Goal: Find specific fact: Find specific fact

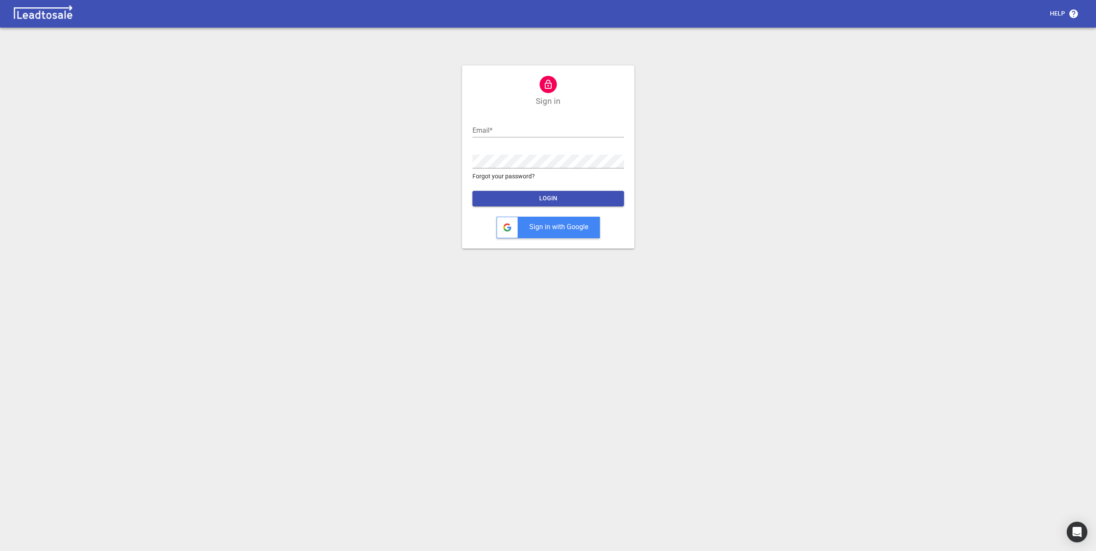
type input "[PERSON_NAME][EMAIL_ADDRESS][DOMAIN_NAME]"
click at [535, 198] on span "LOGIN" at bounding box center [548, 198] width 138 height 9
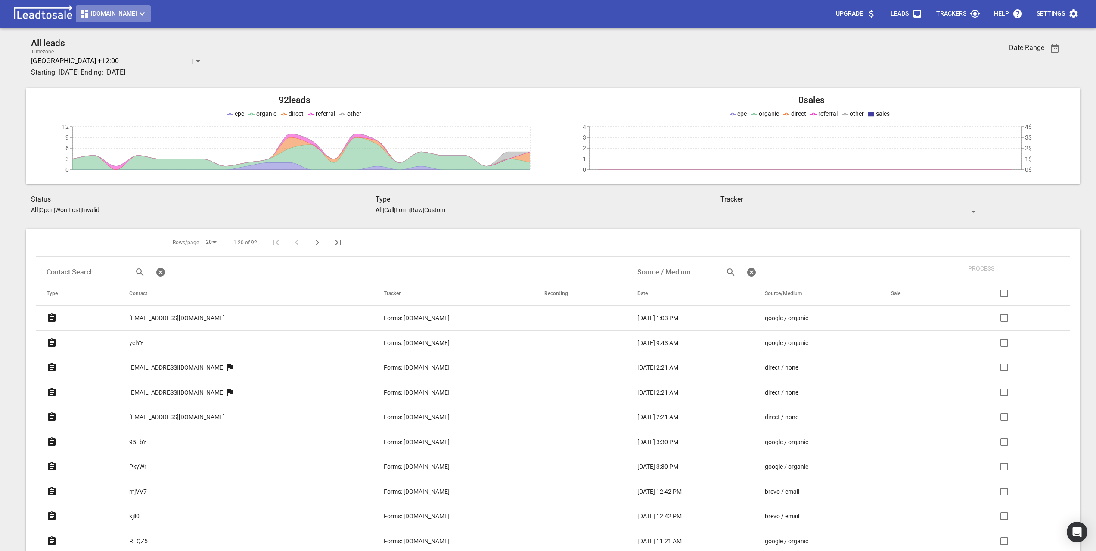
click at [111, 8] on button "centralgroup.co.nz" at bounding box center [113, 13] width 75 height 17
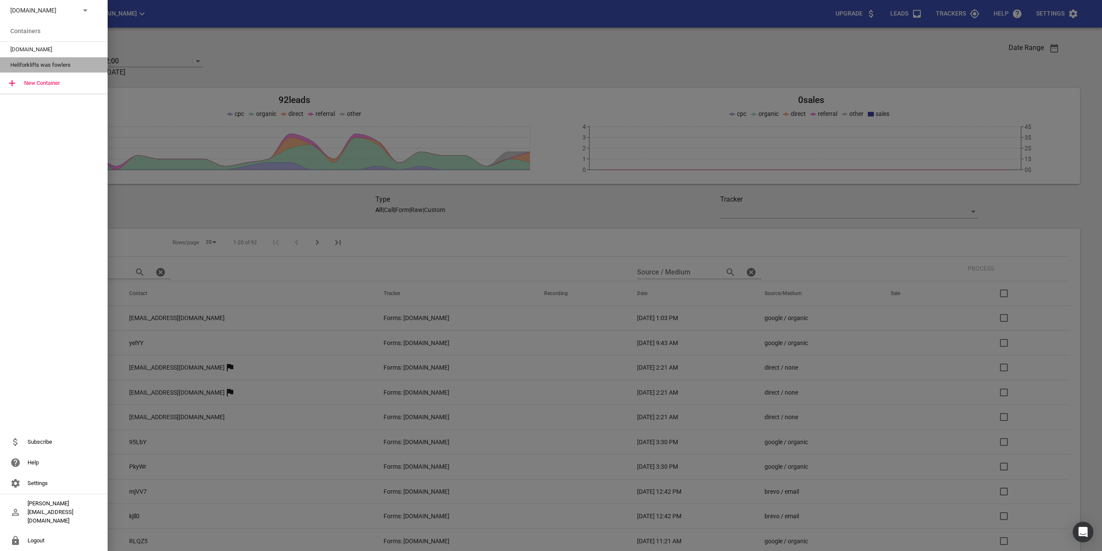
click at [57, 64] on span "Heliforklifts was fowlers" at bounding box center [50, 65] width 80 height 9
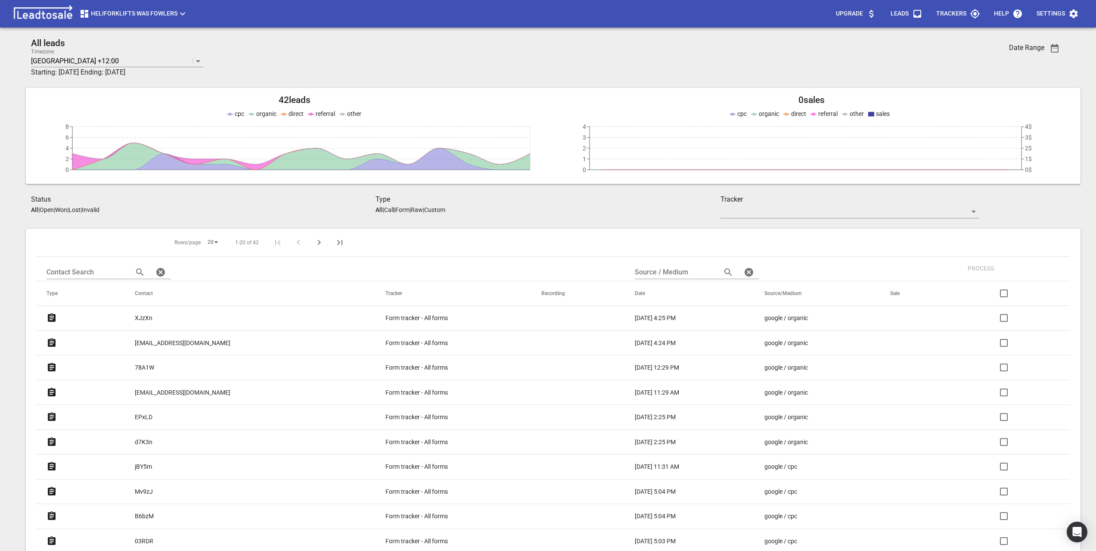
click at [157, 341] on p "[EMAIL_ADDRESS][DOMAIN_NAME]" at bounding box center [183, 342] width 96 height 9
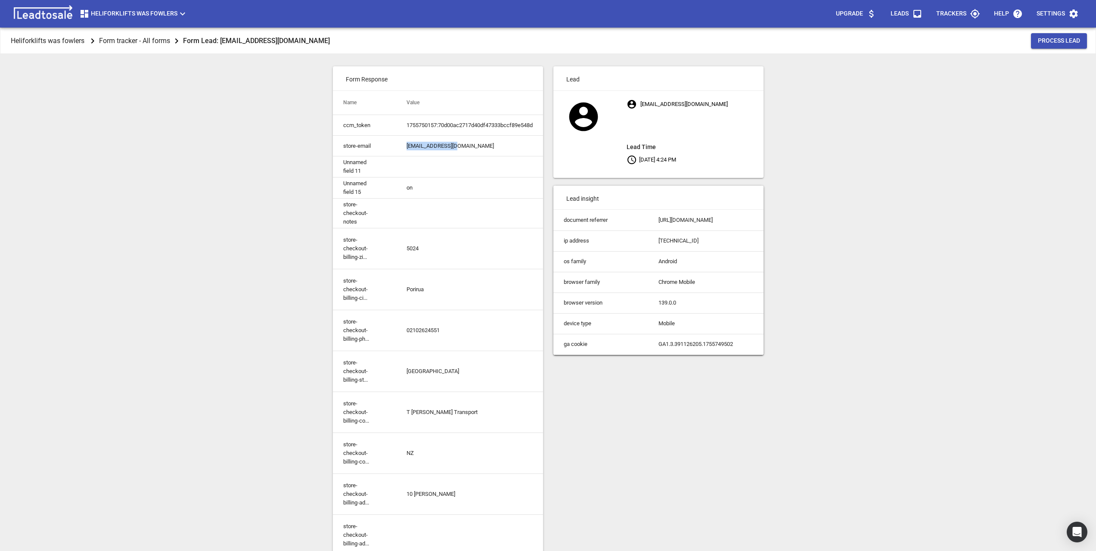
drag, startPoint x: 449, startPoint y: 147, endPoint x: 402, endPoint y: 146, distance: 47.0
click at [402, 146] on td "[EMAIL_ADDRESS][DOMAIN_NAME]" at bounding box center [469, 146] width 147 height 21
copy td "[EMAIL_ADDRESS][DOMAIN_NAME]"
click at [278, 119] on div "Heliforklifts was fowlers Form tracker - All forms Form Lead: [EMAIL_ADDRESS][D…" at bounding box center [547, 303] width 1089 height 551
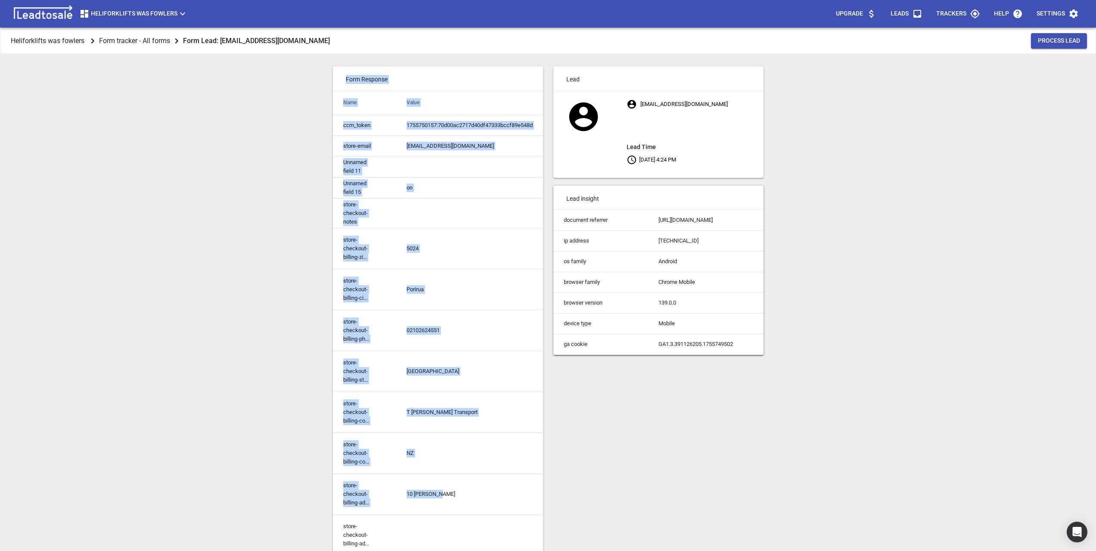
drag, startPoint x: 343, startPoint y: 76, endPoint x: 516, endPoint y: 498, distance: 455.7
click at [516, 498] on div "Form Response Name Value ccm_token 1755750157:70d00ac2717d40df47333bccf89e548d …" at bounding box center [438, 351] width 210 height 571
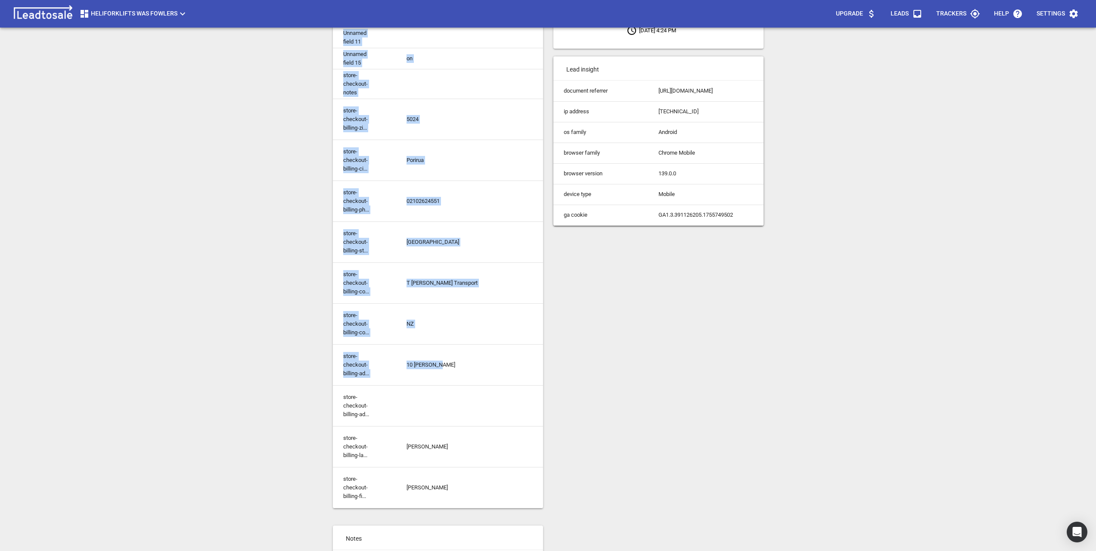
scroll to position [189, 0]
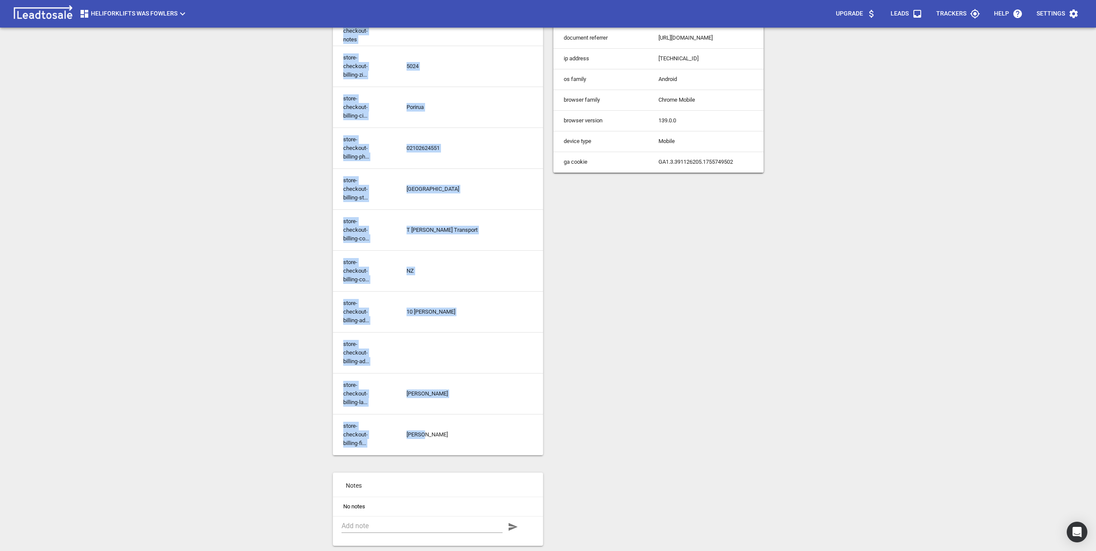
drag, startPoint x: 446, startPoint y: 430, endPoint x: 325, endPoint y: 97, distance: 353.9
click at [322, 89] on div "Heliforklifts was fowlers Form tracker - All forms Form Lead: [EMAIL_ADDRESS][D…" at bounding box center [547, 121] width 1089 height 551
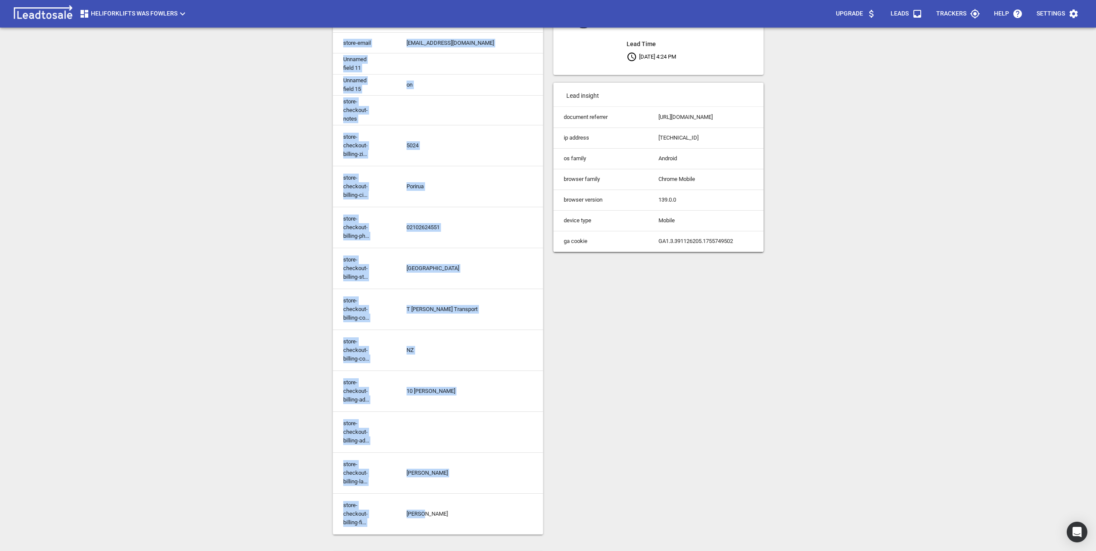
scroll to position [17, 0]
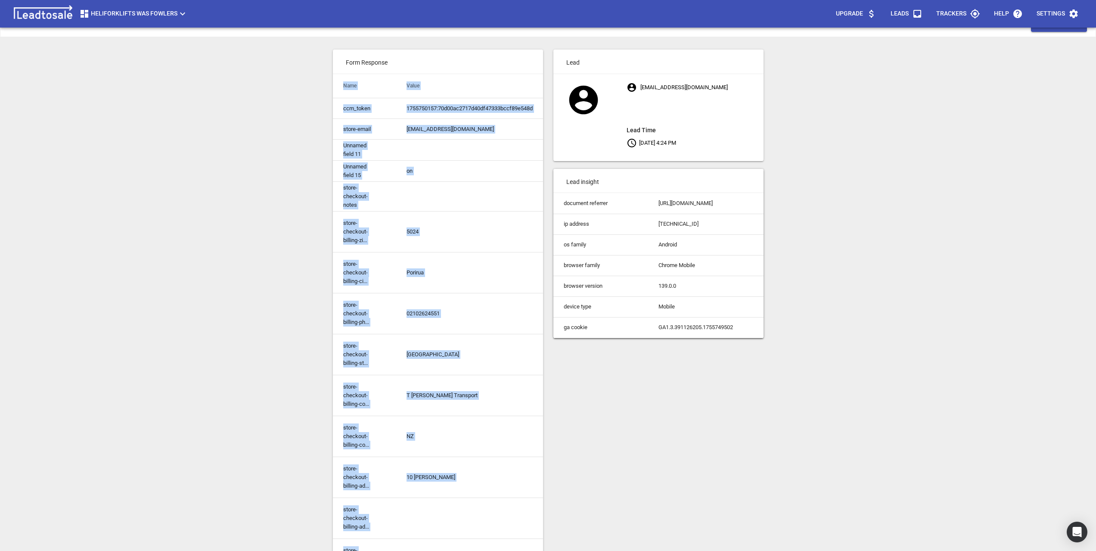
copy div "Name Value ccm_token 1755750157:70d00ac2717d40df47333bccf89e548d store-email [E…"
